Goal: Task Accomplishment & Management: Use online tool/utility

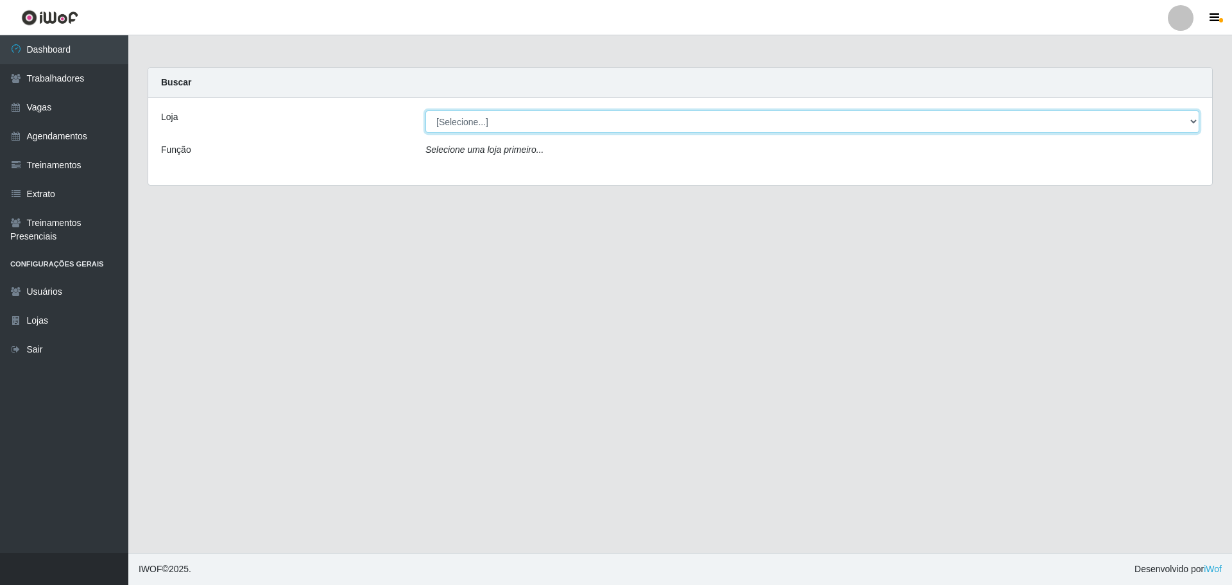
drag, startPoint x: 517, startPoint y: 125, endPoint x: 515, endPoint y: 132, distance: 7.9
click at [517, 125] on select "[Selecione...] O ROSÁRIO ALIMENTOS" at bounding box center [813, 121] width 774 height 22
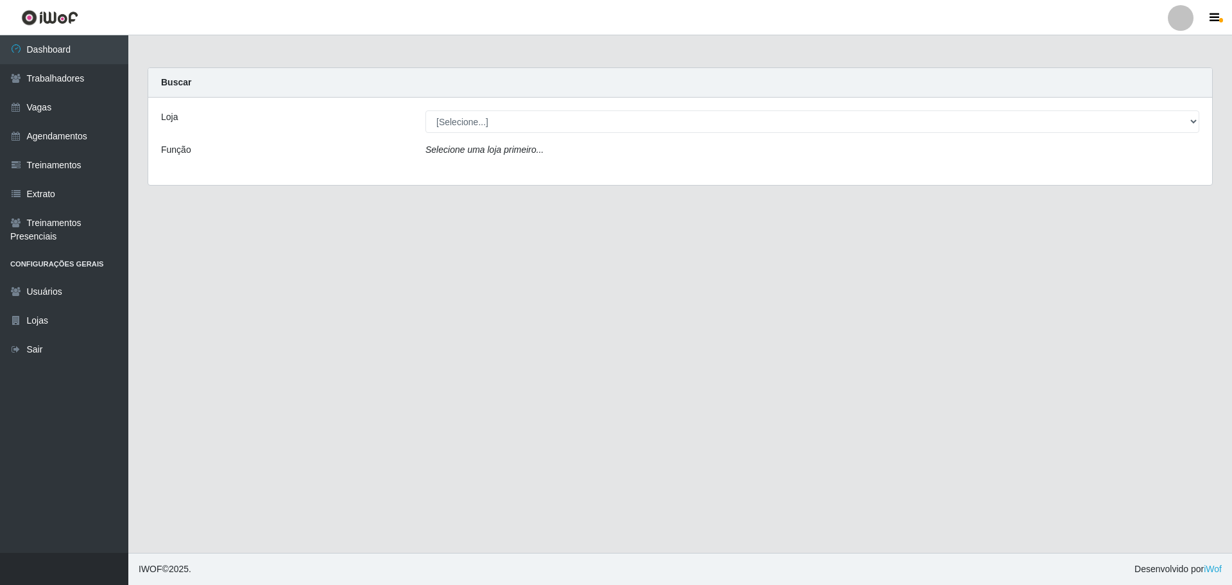
click at [502, 173] on div "Loja [Selecione...] O ROSÁRIO ALIMENTOS Função Selecione uma loja primeiro..." at bounding box center [680, 141] width 1064 height 87
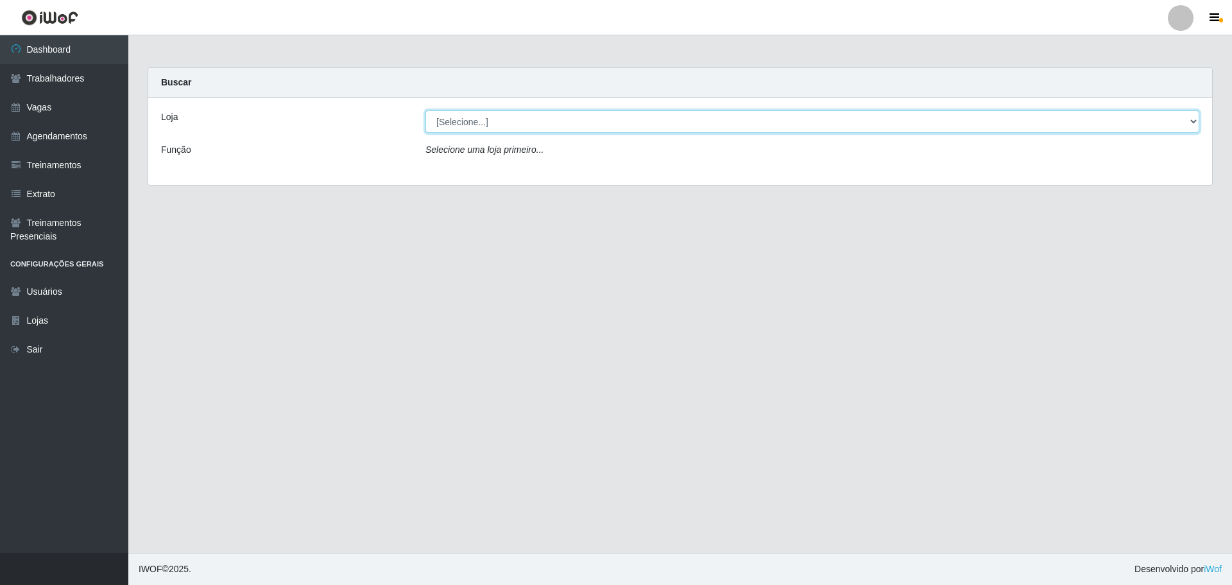
click at [498, 126] on select "[Selecione...] O ROSÁRIO ALIMENTOS" at bounding box center [813, 121] width 774 height 22
select select "349"
click at [426, 110] on select "[Selecione...] O ROSÁRIO ALIMENTOS" at bounding box center [813, 121] width 774 height 22
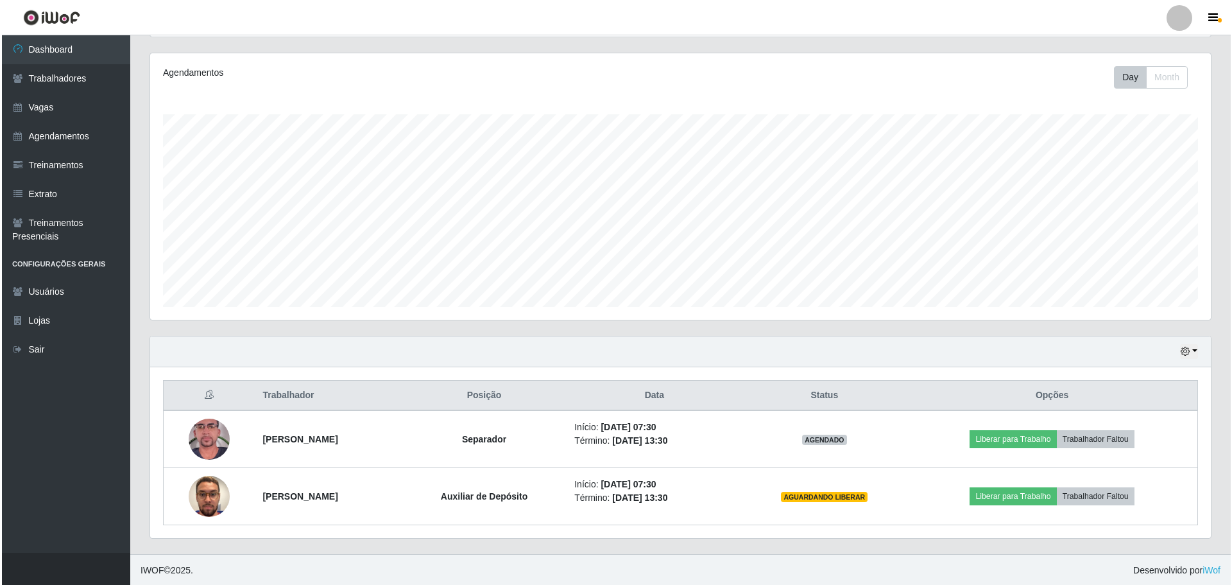
scroll to position [153, 0]
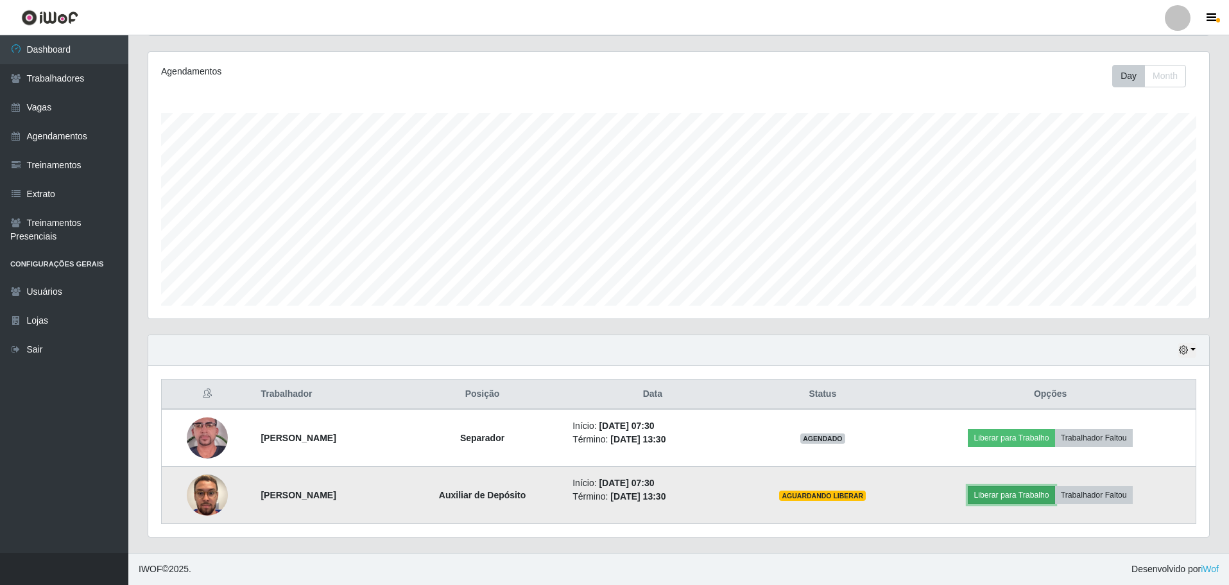
click at [1019, 501] on button "Liberar para Trabalho" at bounding box center [1011, 495] width 87 height 18
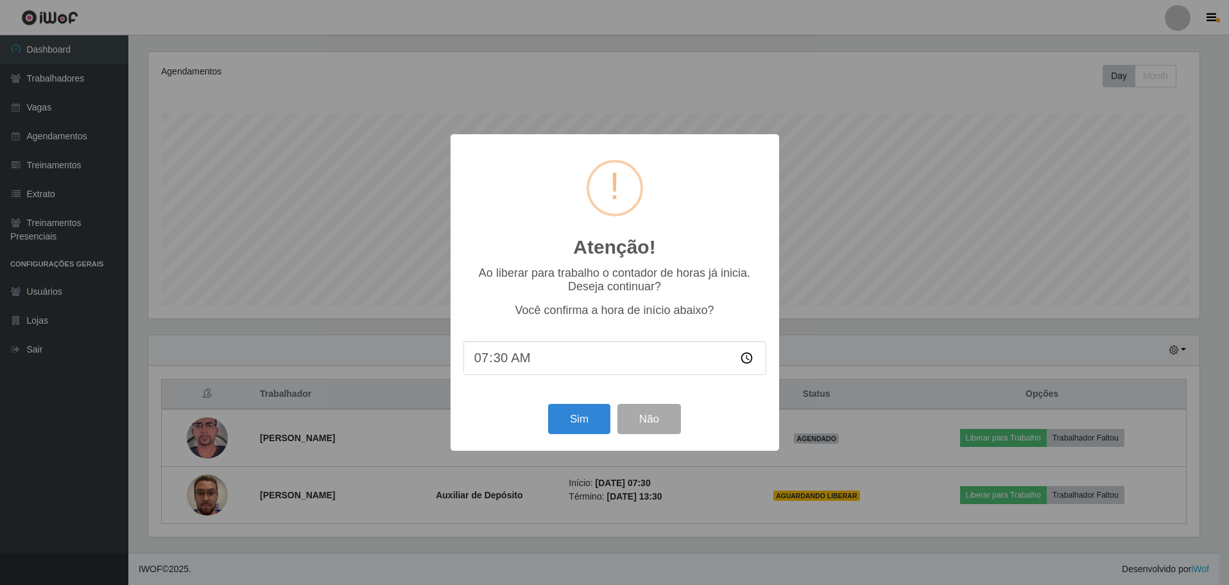
scroll to position [266, 1055]
click at [596, 423] on button "Sim" at bounding box center [580, 419] width 62 height 30
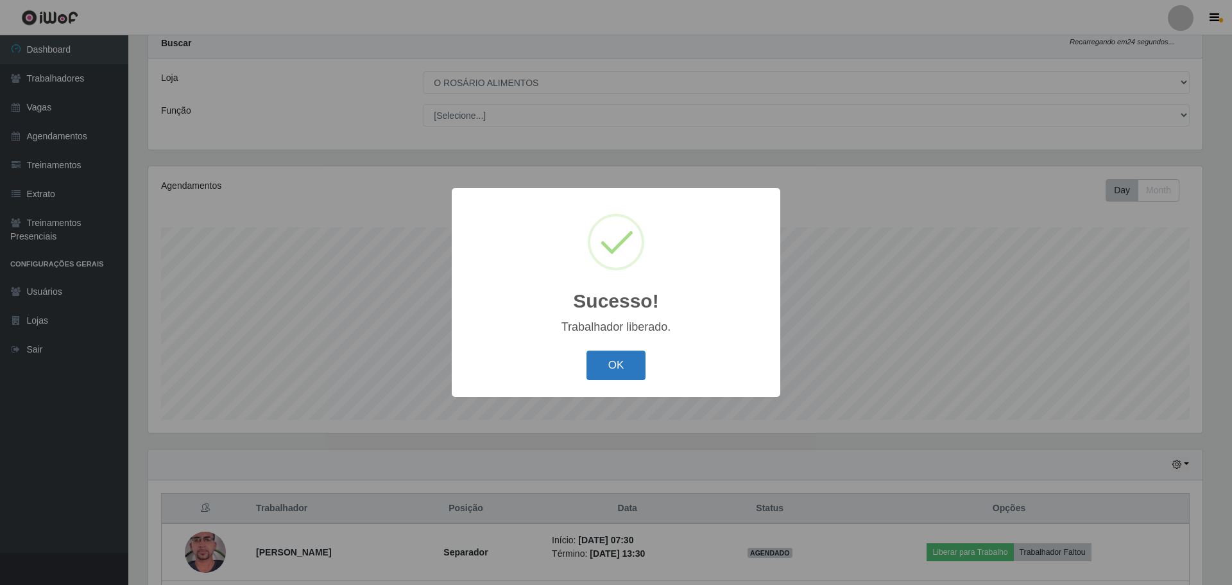
click at [610, 351] on button "OK" at bounding box center [617, 365] width 60 height 30
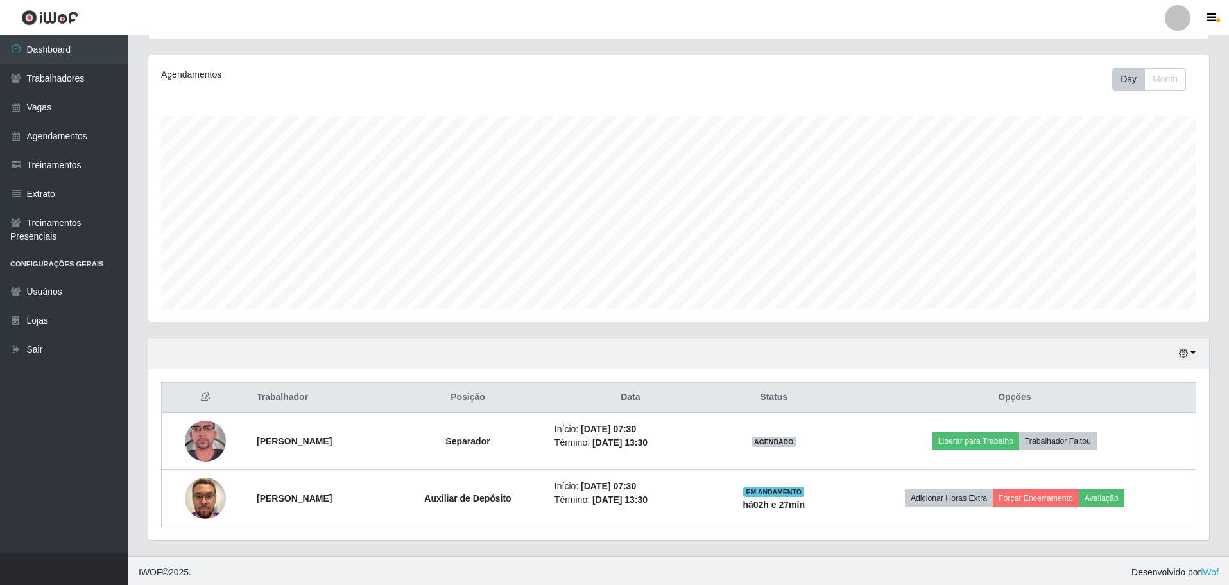
scroll to position [153, 0]
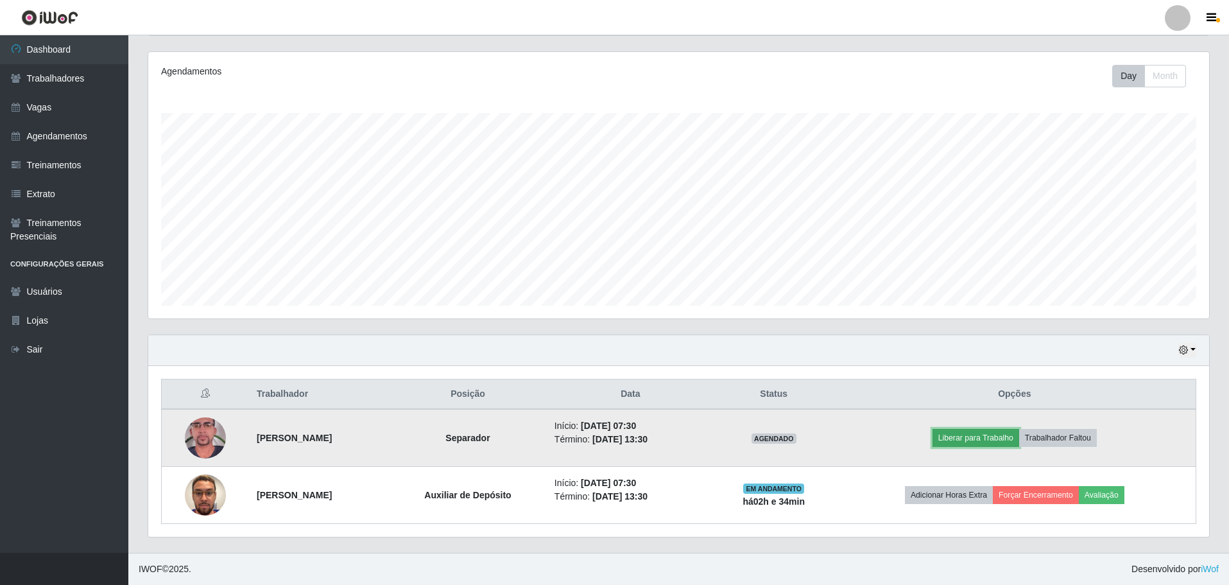
click at [992, 436] on button "Liberar para Trabalho" at bounding box center [976, 438] width 87 height 18
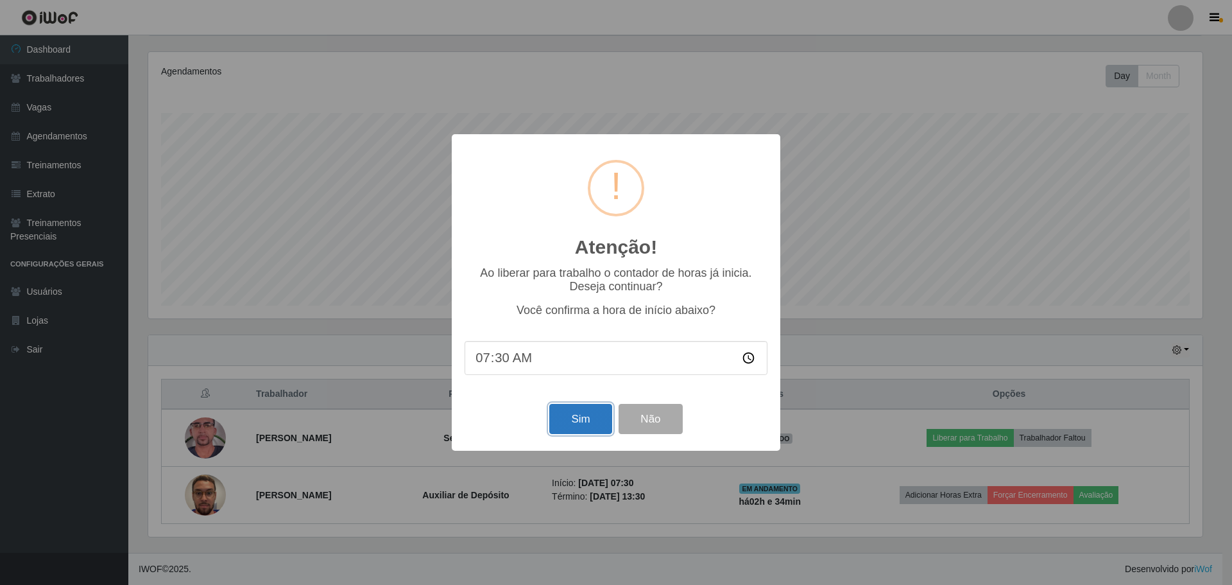
click at [569, 418] on button "Sim" at bounding box center [580, 419] width 62 height 30
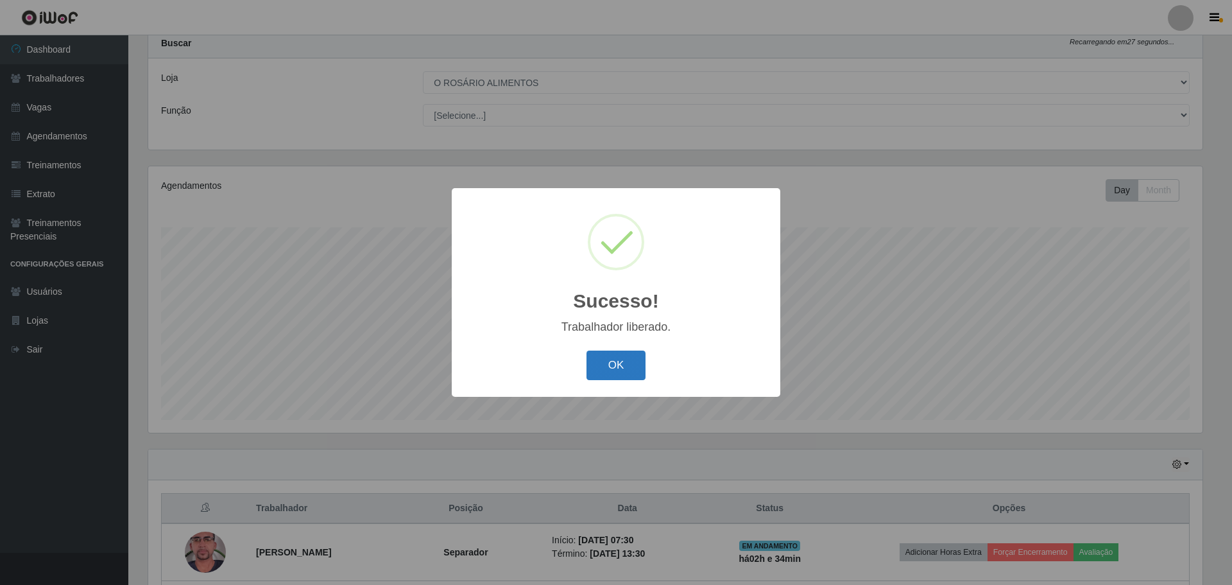
click at [616, 380] on button "OK" at bounding box center [617, 365] width 60 height 30
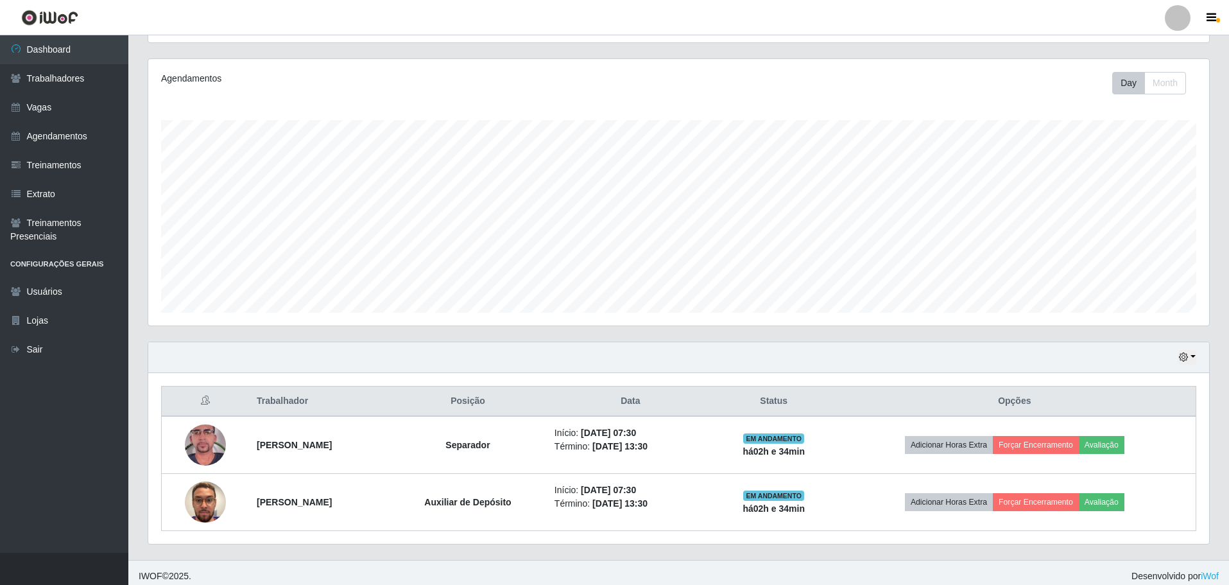
scroll to position [153, 0]
